Goal: Check status: Check status

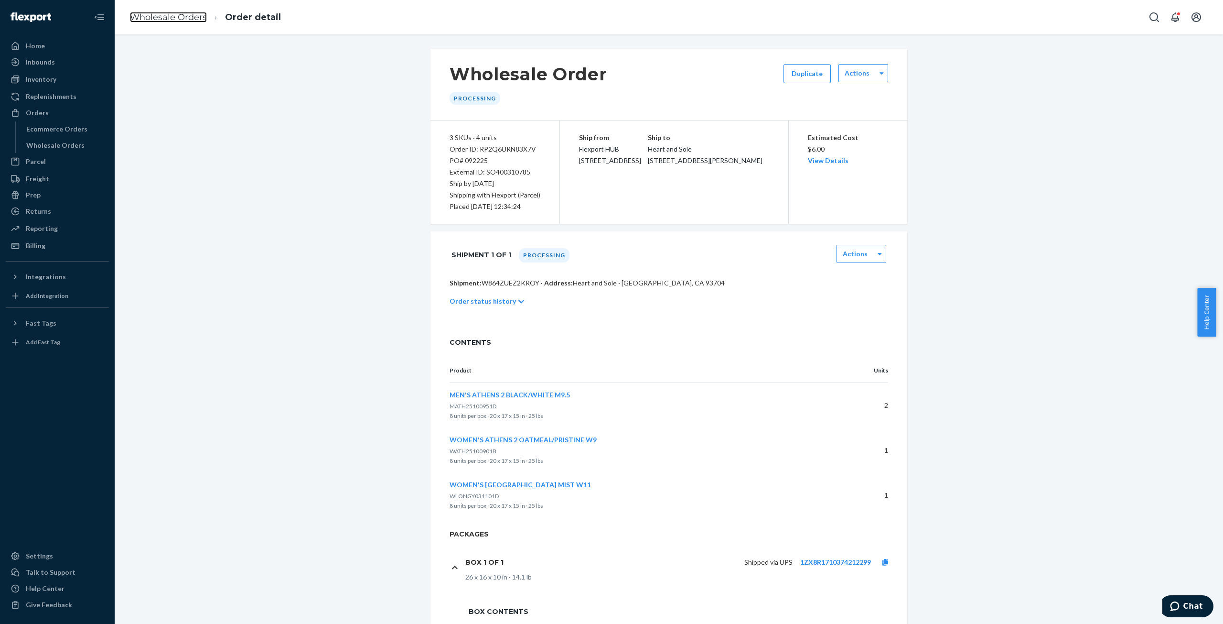
drag, startPoint x: 156, startPoint y: 16, endPoint x: 165, endPoint y: 37, distance: 22.9
click at [156, 16] on link "Wholesale Orders" at bounding box center [168, 17] width 77 height 11
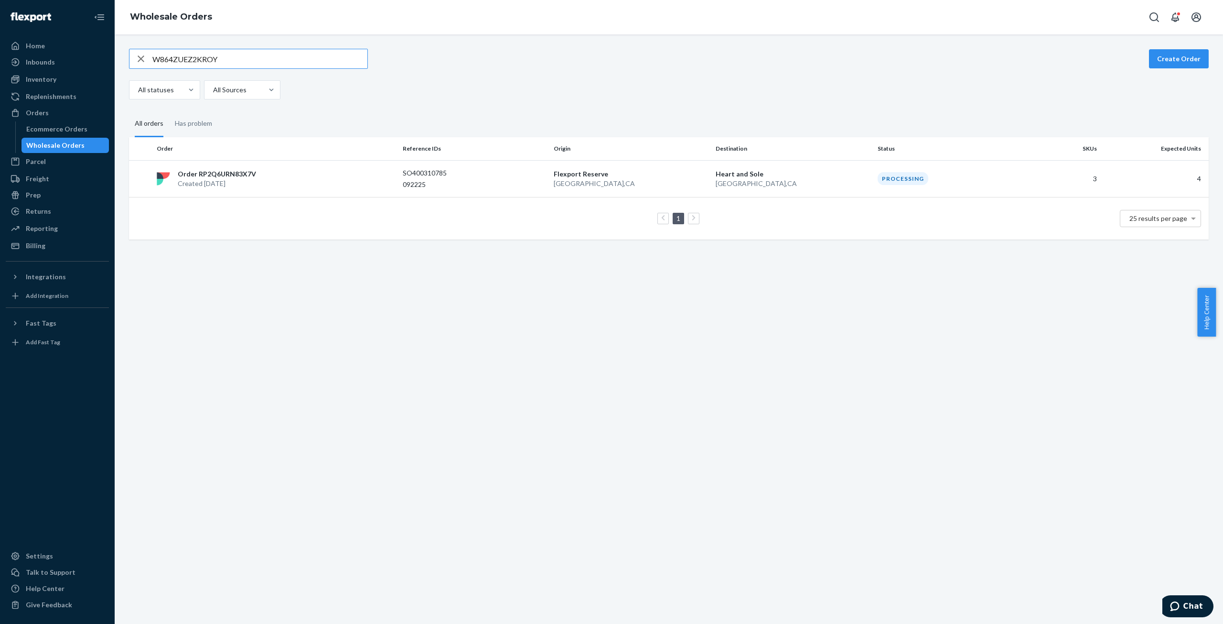
click at [169, 56] on input "W864ZUEZ2KROY" at bounding box center [259, 58] width 215 height 19
click at [185, 59] on input "W8CRWAS1E958F" at bounding box center [259, 58] width 215 height 19
paste input "CA8A62H94E9T"
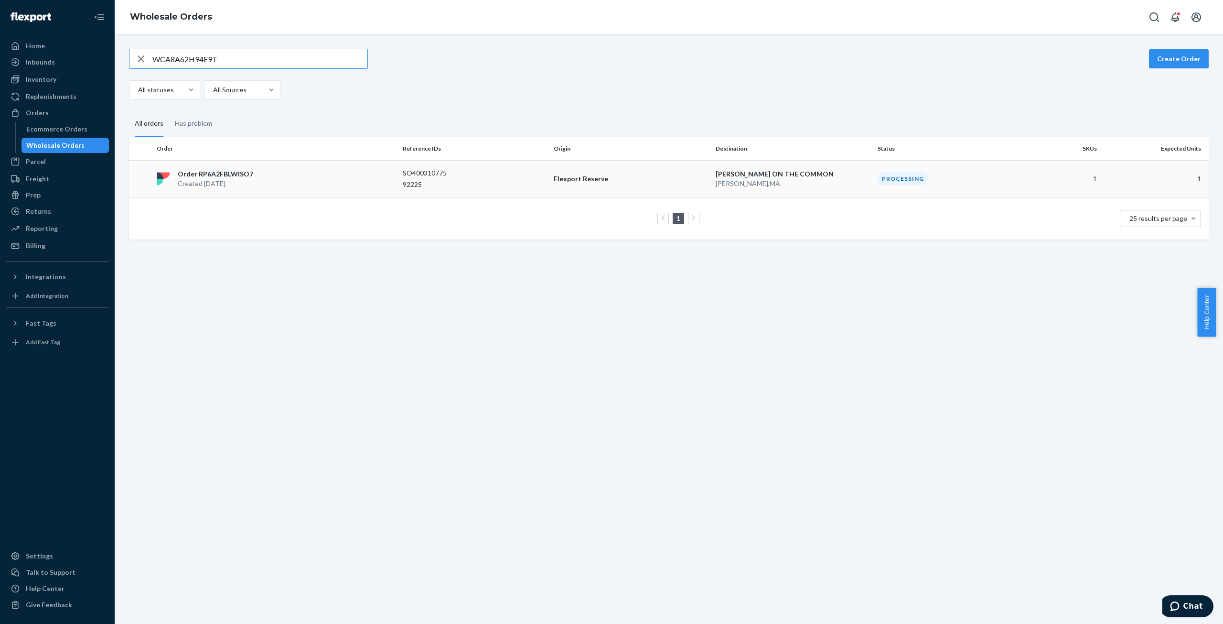
type input "WCA8A62H94E9T"
click at [227, 181] on p "Created [DATE]" at bounding box center [216, 184] width 76 height 10
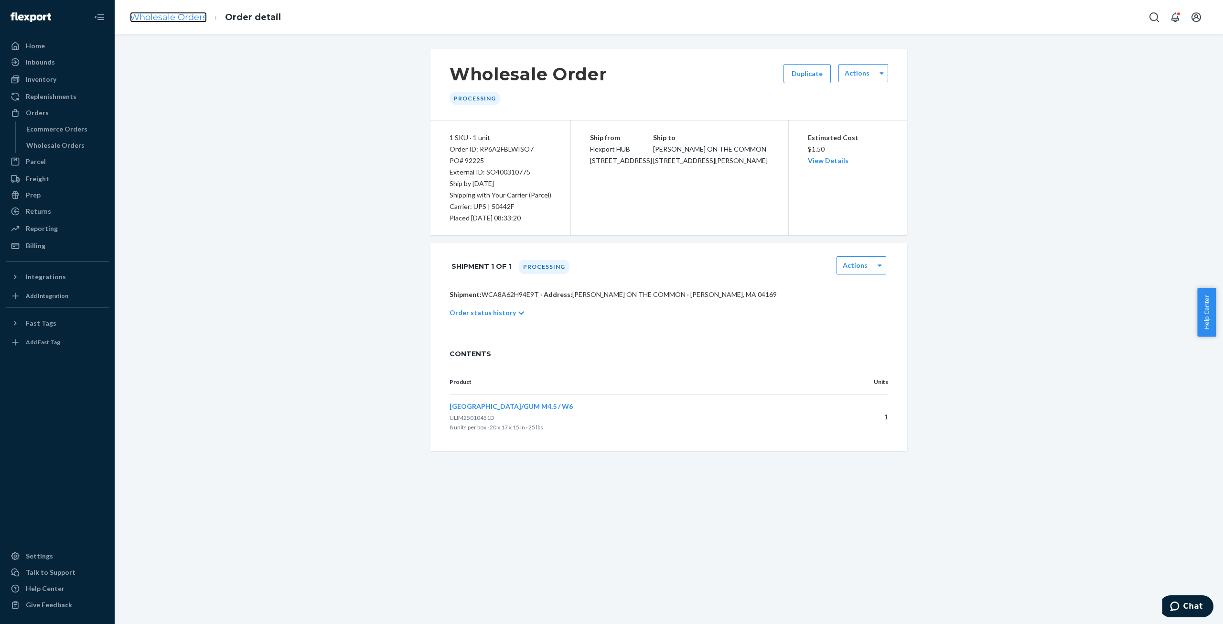
click at [168, 22] on link "Wholesale Orders" at bounding box center [168, 17] width 77 height 11
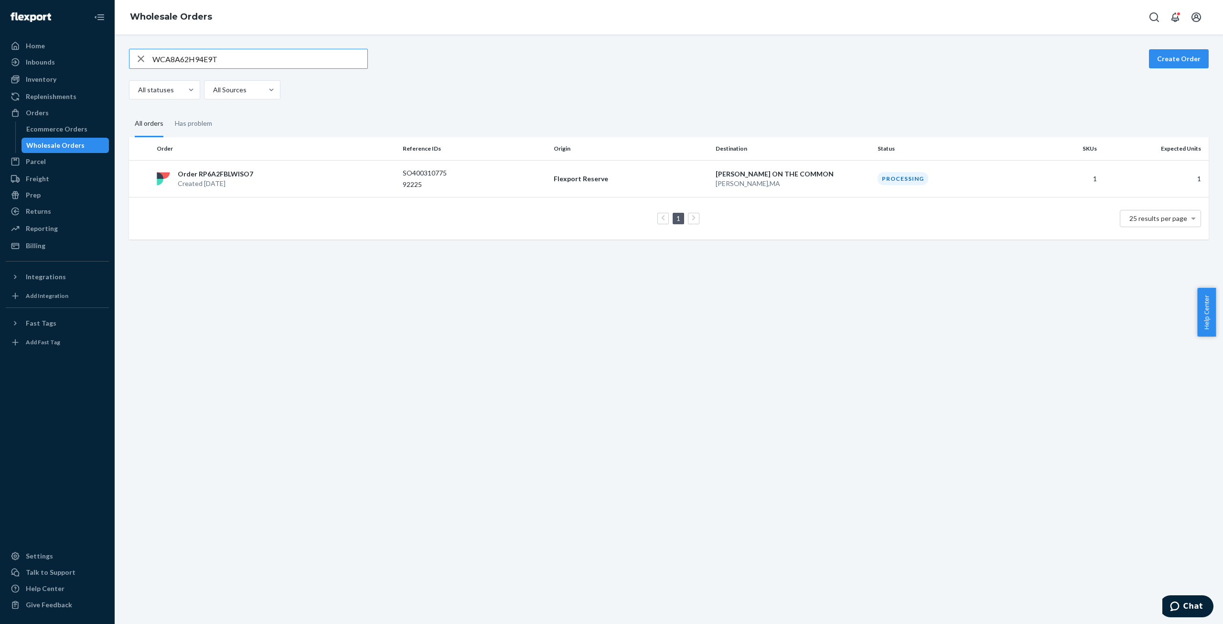
click at [188, 58] on input "WCA8A62H94E9T" at bounding box center [259, 58] width 215 height 19
type input "W2RODFN9808DK"
click at [236, 177] on p "Order RPXAQDZHDN3JL" at bounding box center [218, 174] width 80 height 10
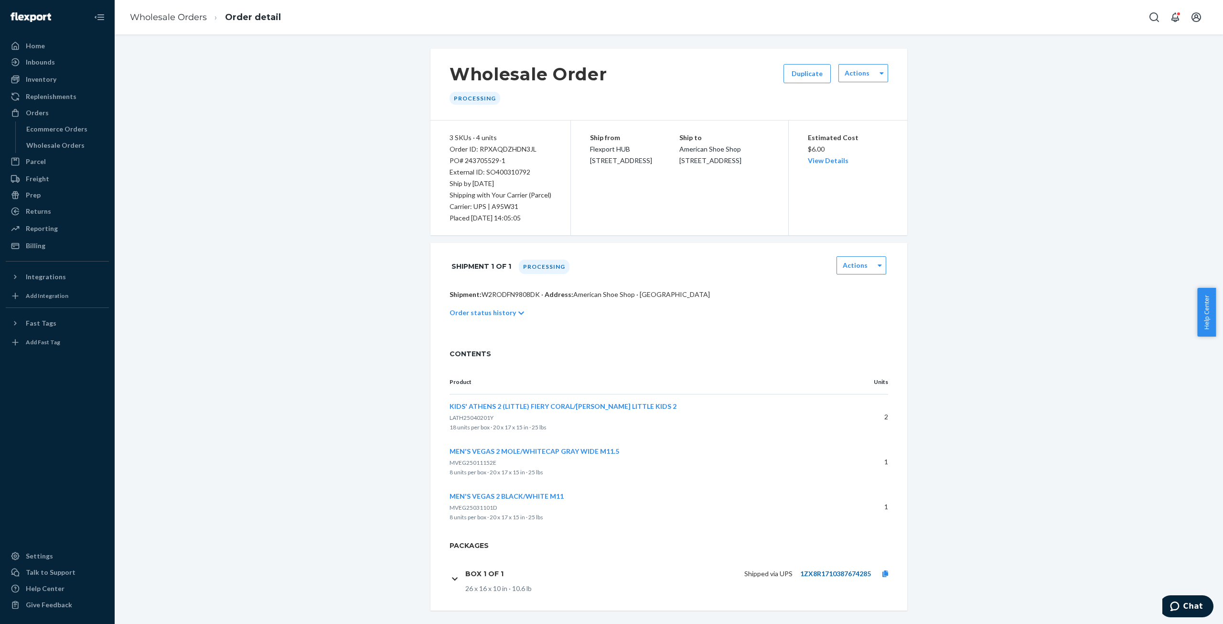
click at [834, 574] on link "1ZX8R1710387674285" at bounding box center [836, 573] width 71 height 8
click at [141, 17] on link "Wholesale Orders" at bounding box center [168, 17] width 77 height 11
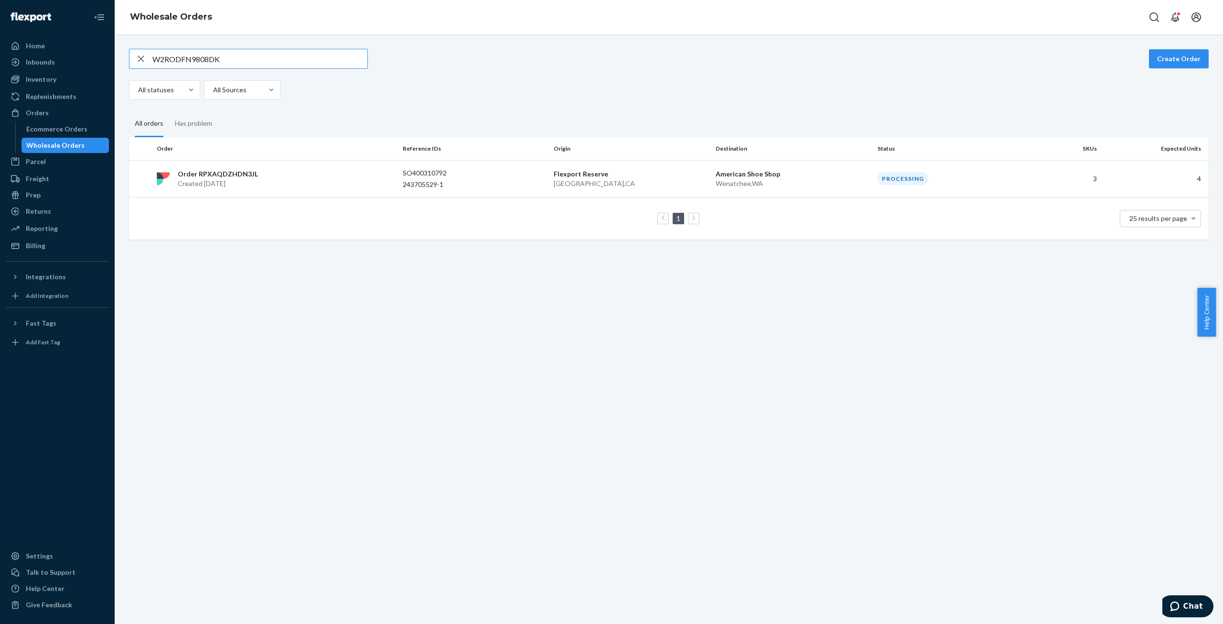
click at [167, 56] on input "W2RODFN9808DK" at bounding box center [259, 58] width 215 height 19
type input "WEQG6FSEW2UA6"
click at [225, 179] on p "Created [DATE]" at bounding box center [216, 184] width 76 height 10
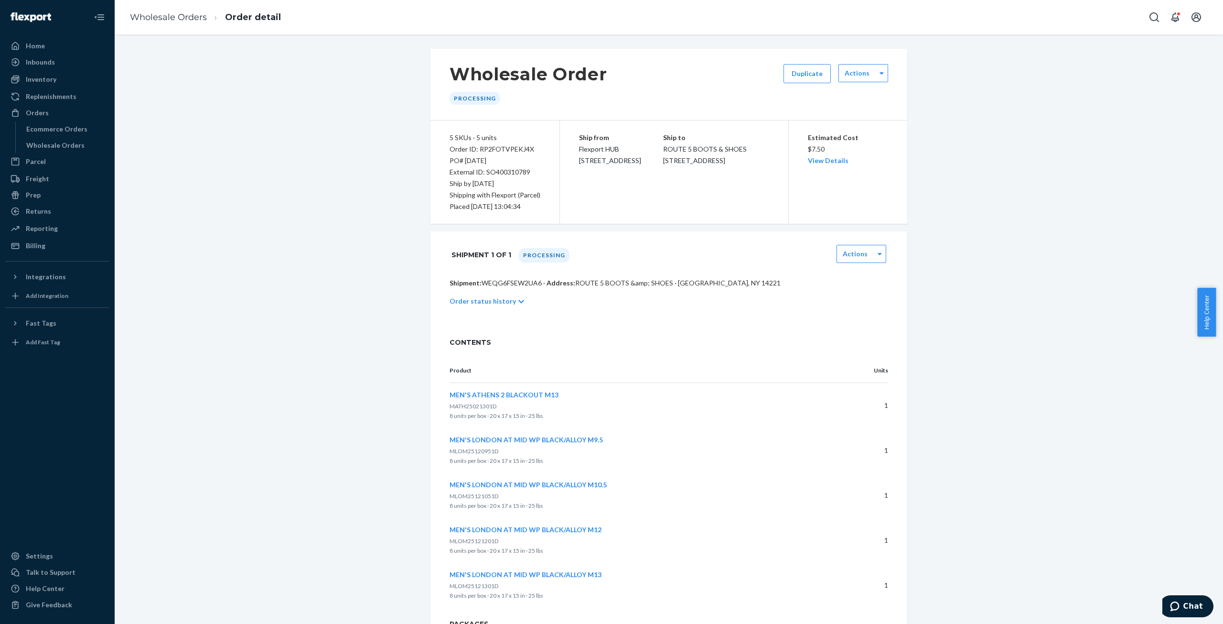
scroll to position [87, 0]
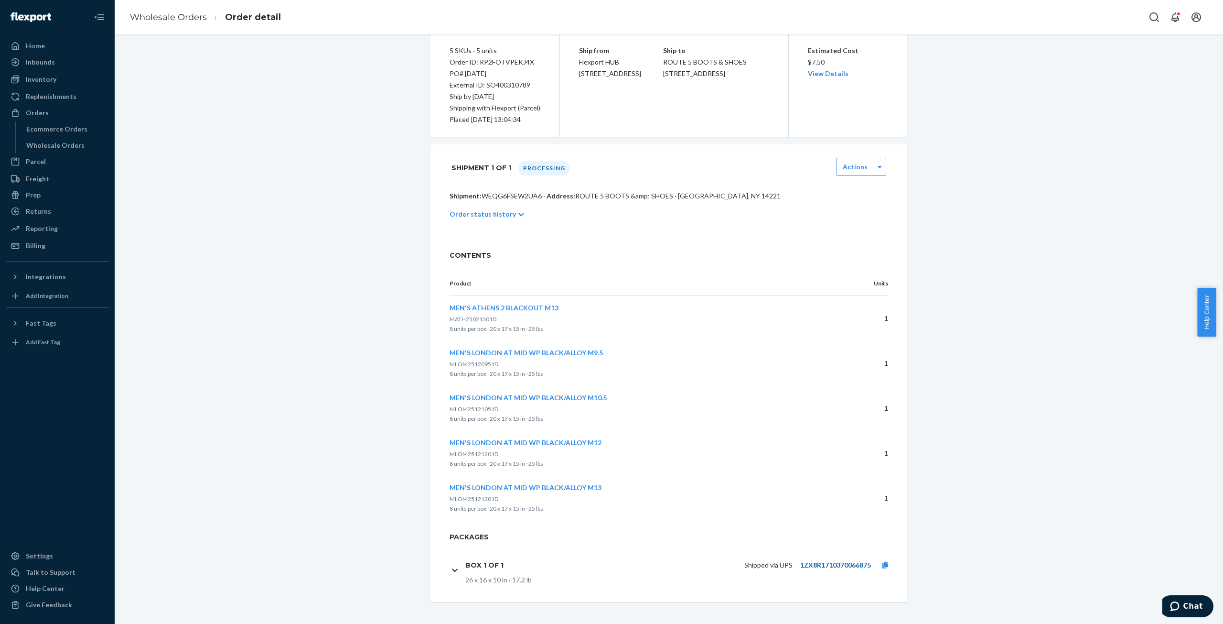
click at [812, 564] on link "1ZX8R1710370066875" at bounding box center [836, 565] width 71 height 8
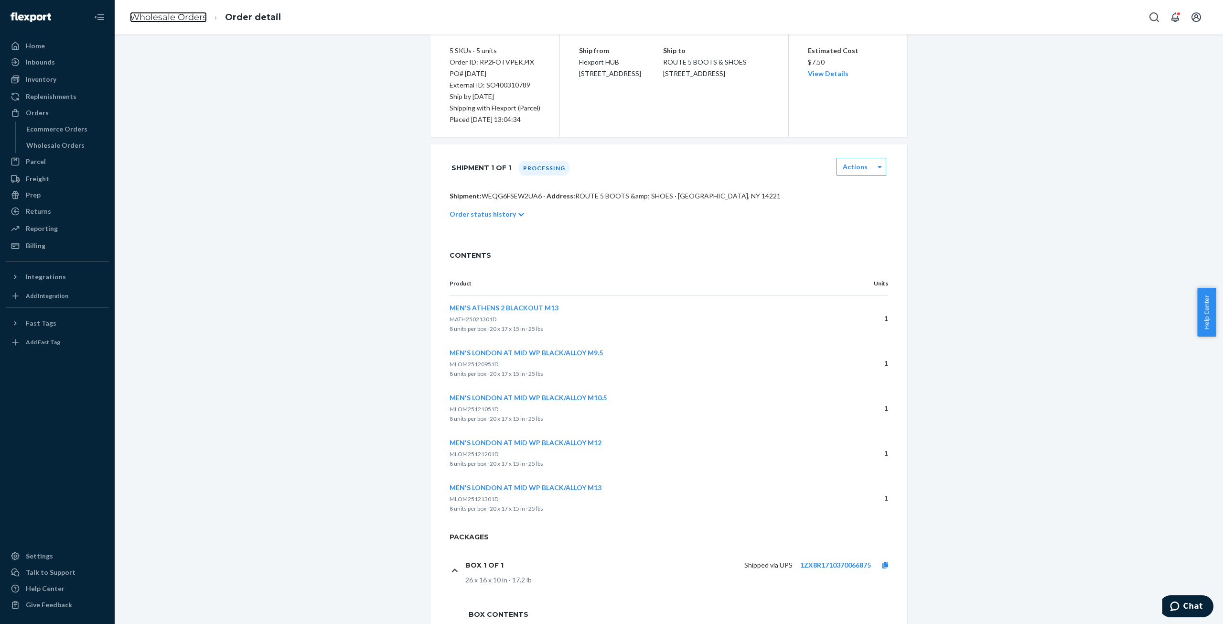
drag, startPoint x: 148, startPoint y: 17, endPoint x: 165, endPoint y: 41, distance: 29.8
click at [149, 17] on link "Wholesale Orders" at bounding box center [168, 17] width 77 height 11
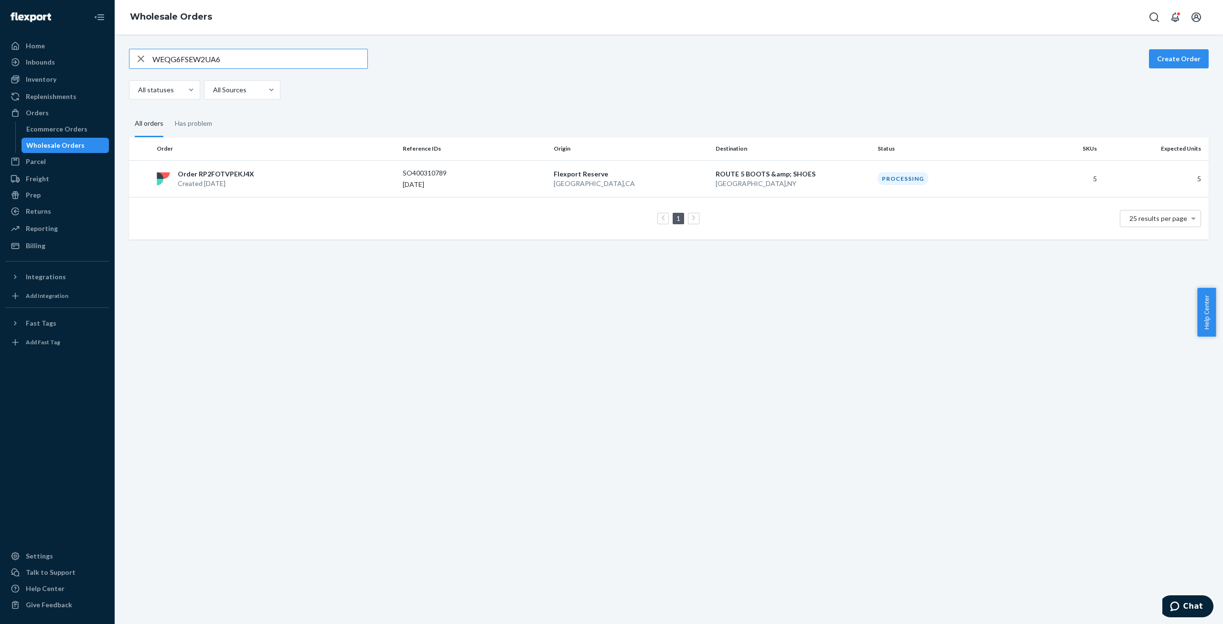
click at [177, 63] on input "WEQG6FSEW2UA6" at bounding box center [259, 58] width 215 height 19
type input "W2PW7IOO9FEYM"
